Goal: Task Accomplishment & Management: Manage account settings

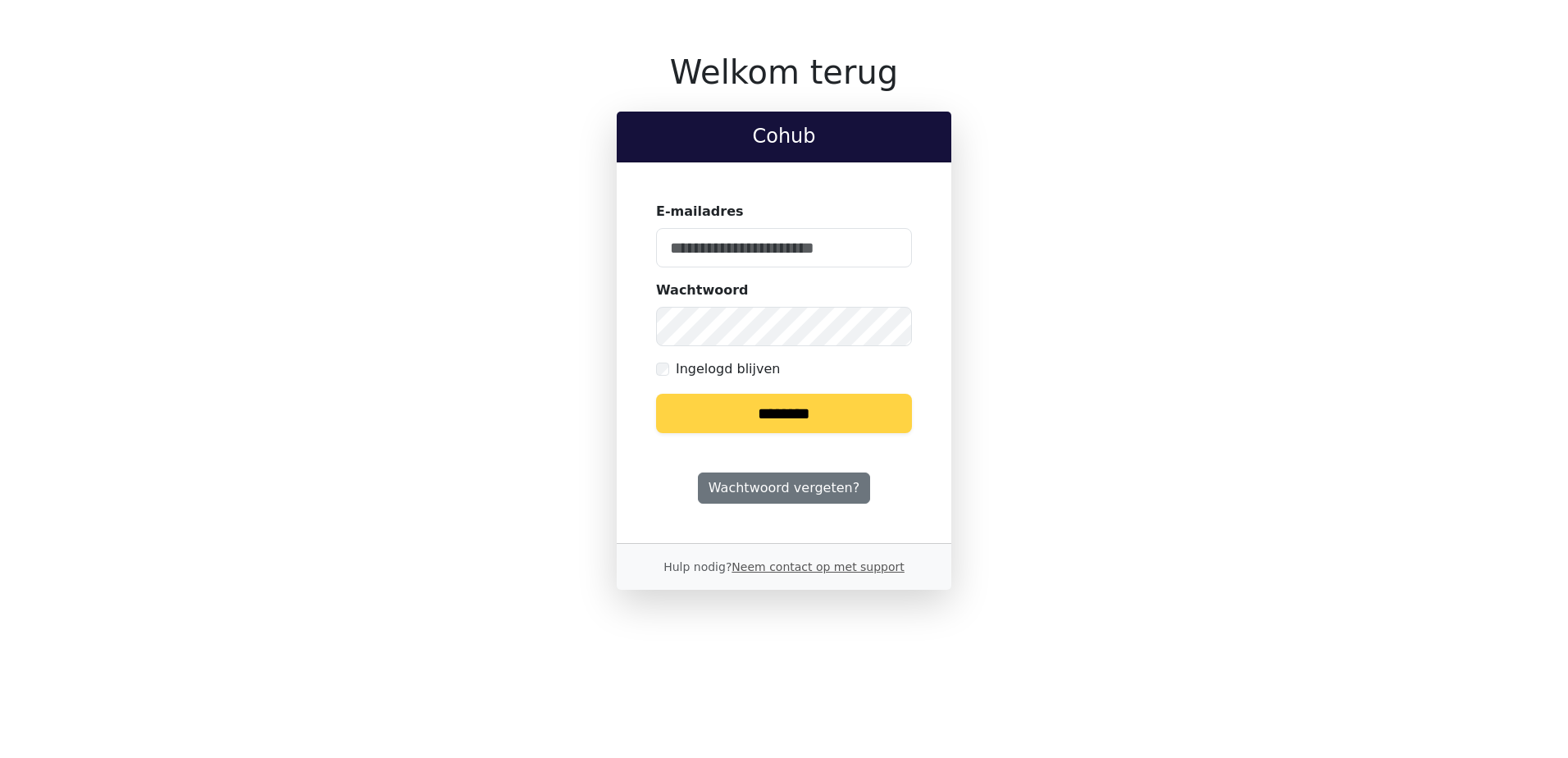
type input "**********"
click at [816, 409] on input "********" at bounding box center [784, 413] width 256 height 39
